Goal: Task Accomplishment & Management: Manage account settings

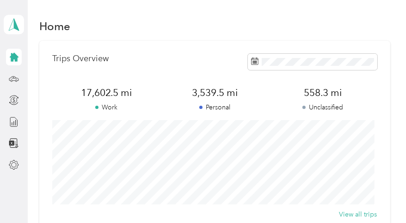
click at [188, 209] on div "View all trips" at bounding box center [214, 214] width 325 height 10
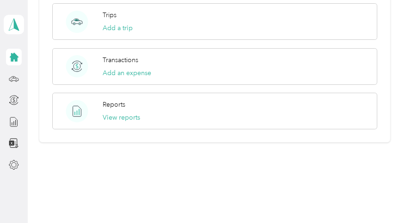
scroll to position [551, 0]
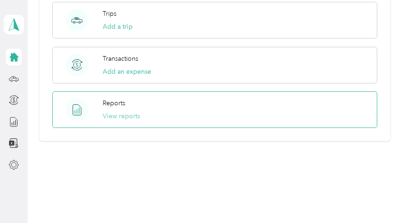
click at [125, 114] on button "View reports" at bounding box center [121, 116] width 37 height 10
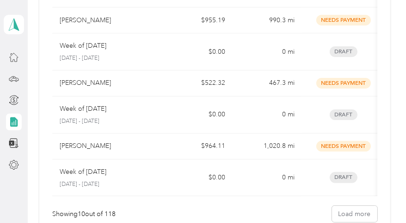
scroll to position [367, 0]
